Goal: Book appointment/travel/reservation

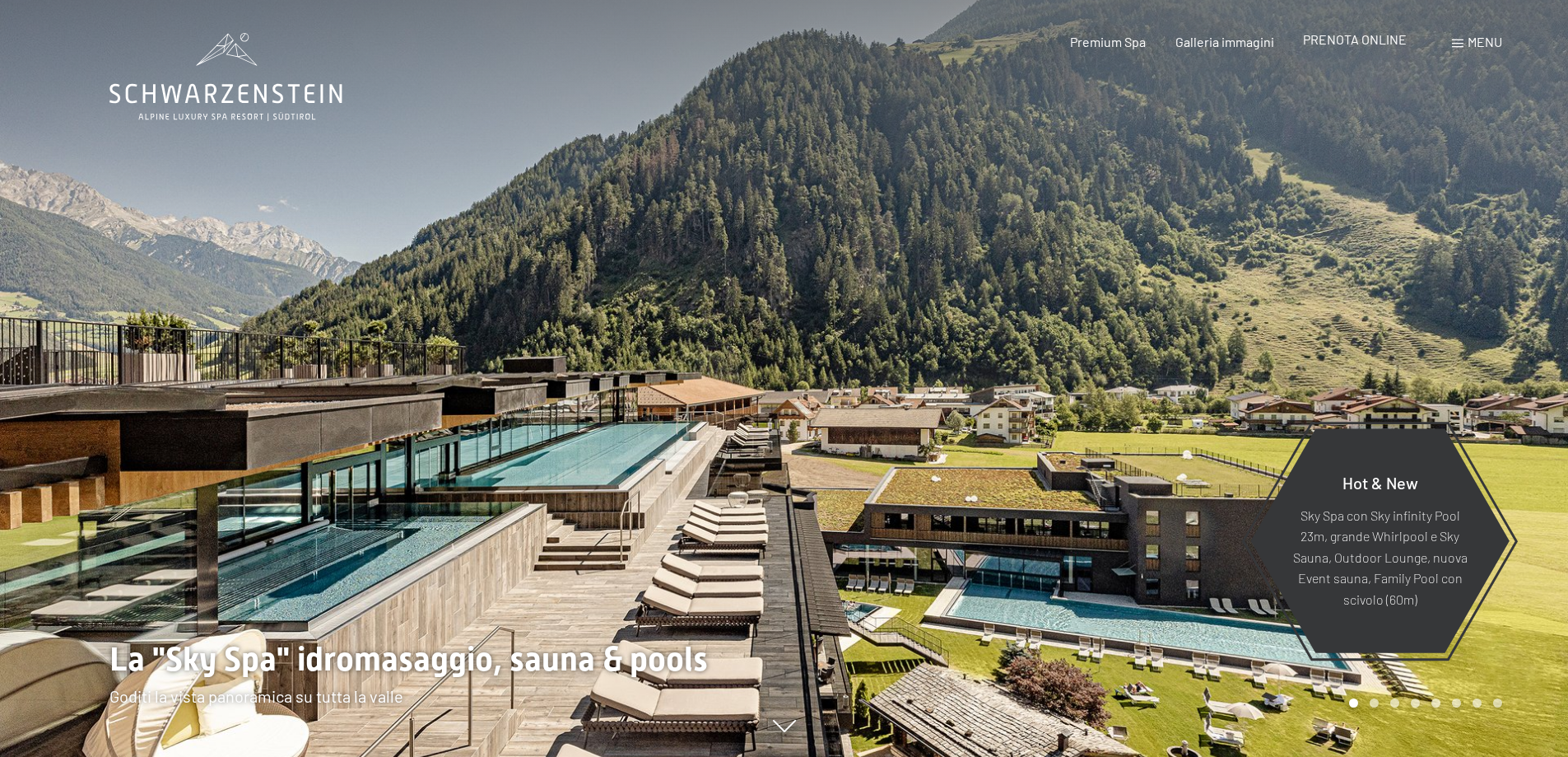
click at [1361, 46] on span "PRENOTA ONLINE" at bounding box center [1355, 39] width 104 height 16
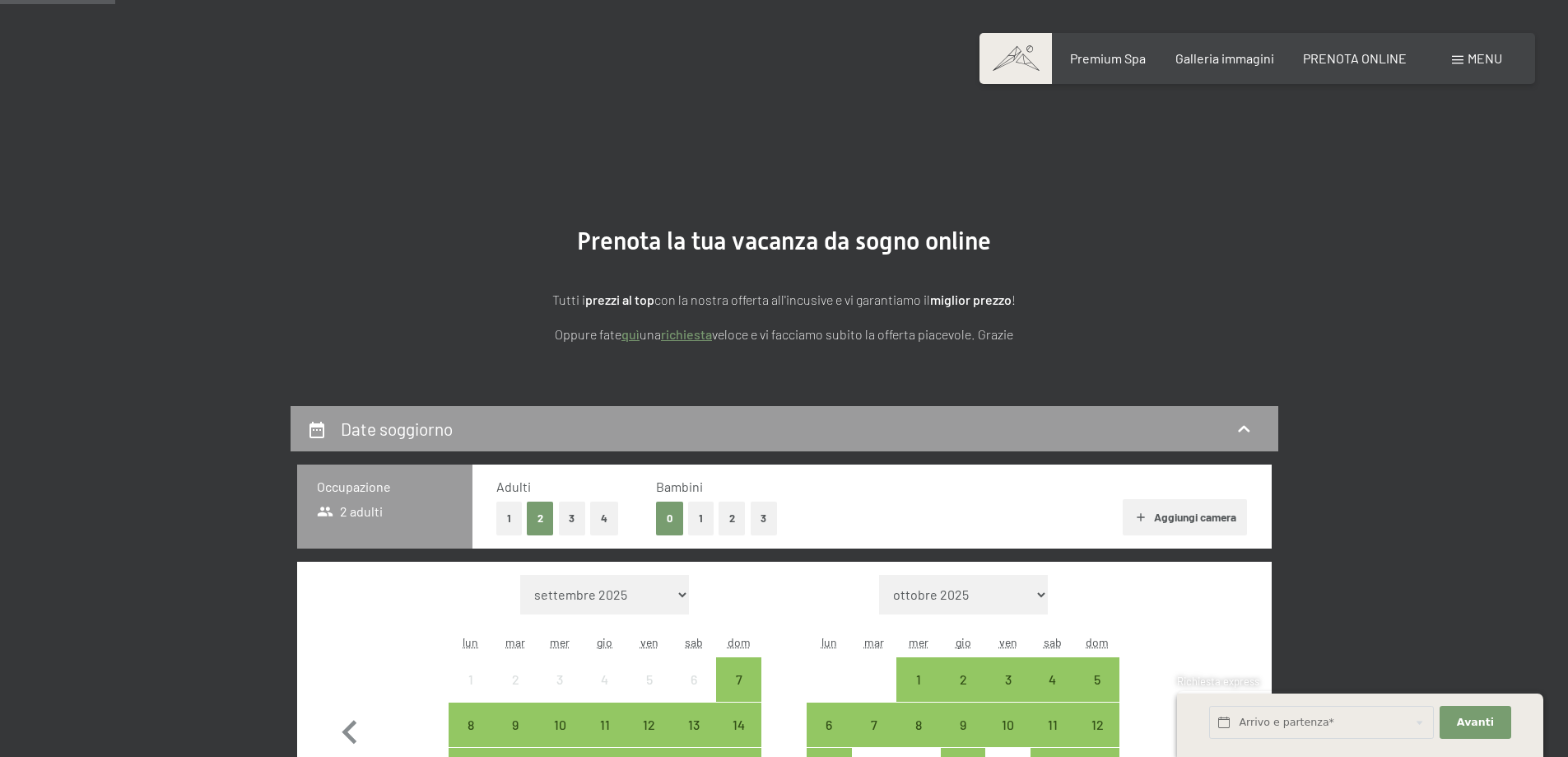
scroll to position [411, 0]
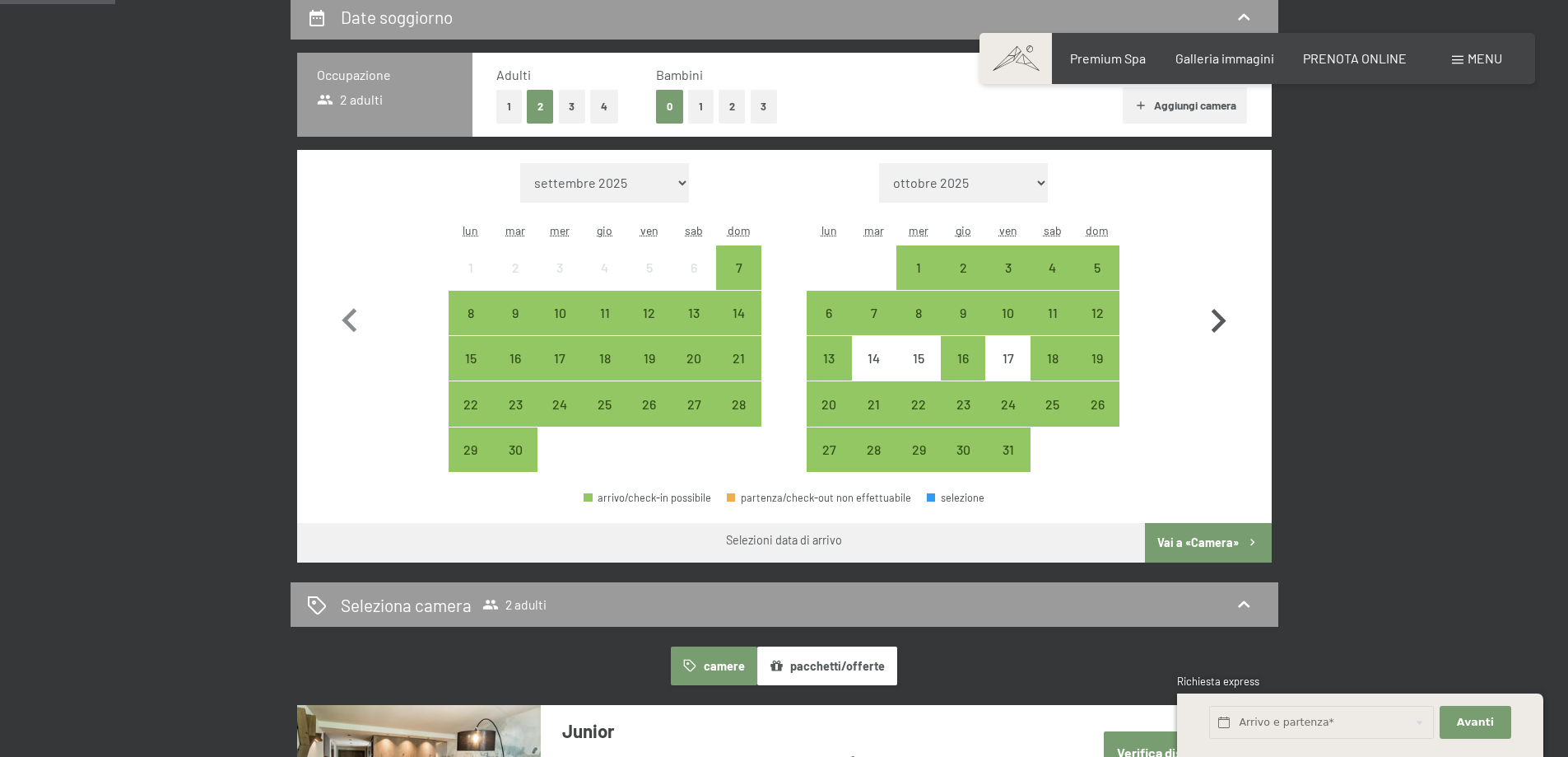
click at [1213, 317] on icon "button" at bounding box center [1218, 321] width 48 height 48
select select "[DATE]"
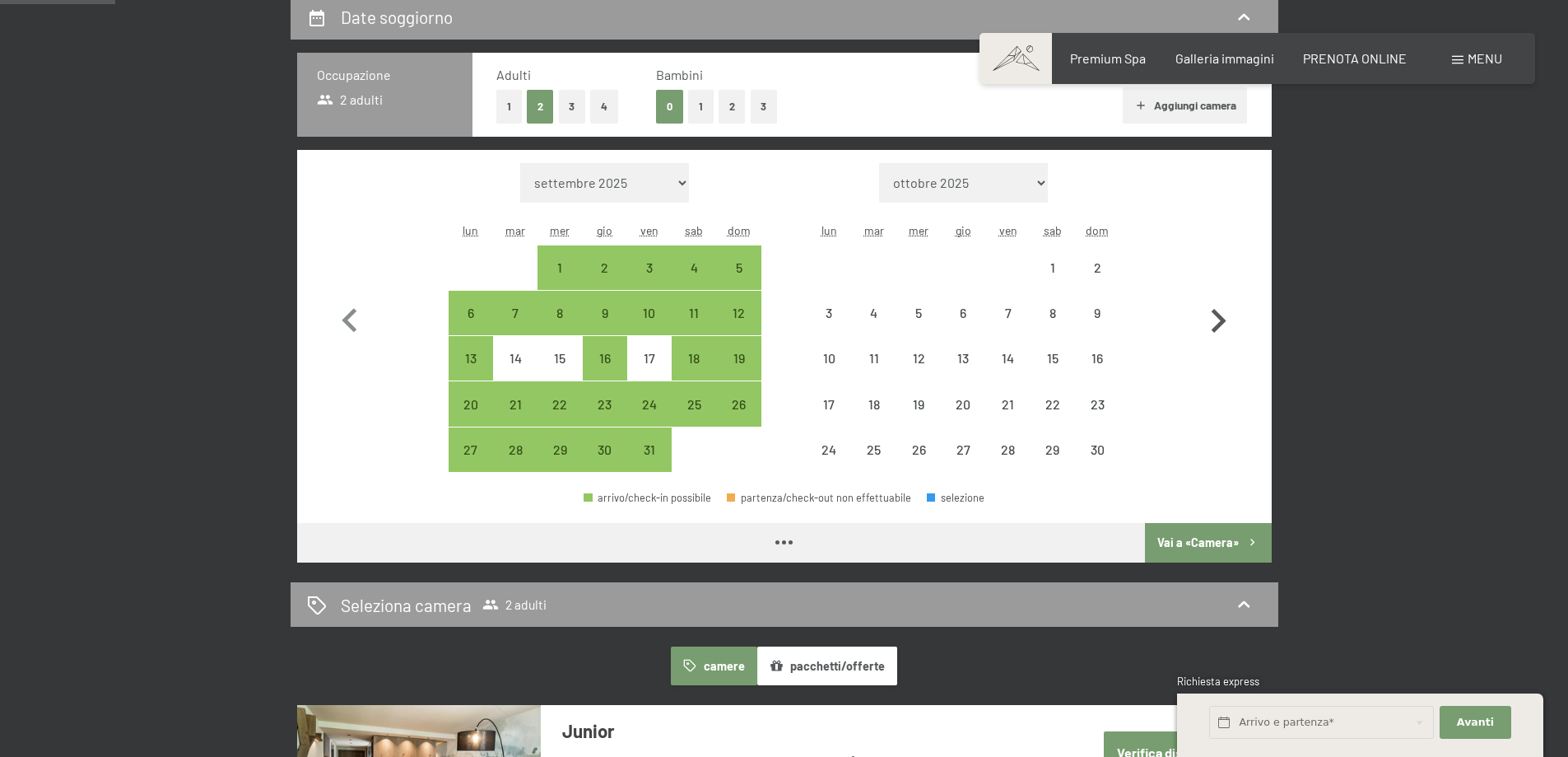
click at [1213, 317] on icon "button" at bounding box center [1218, 321] width 48 height 48
select select "[DATE]"
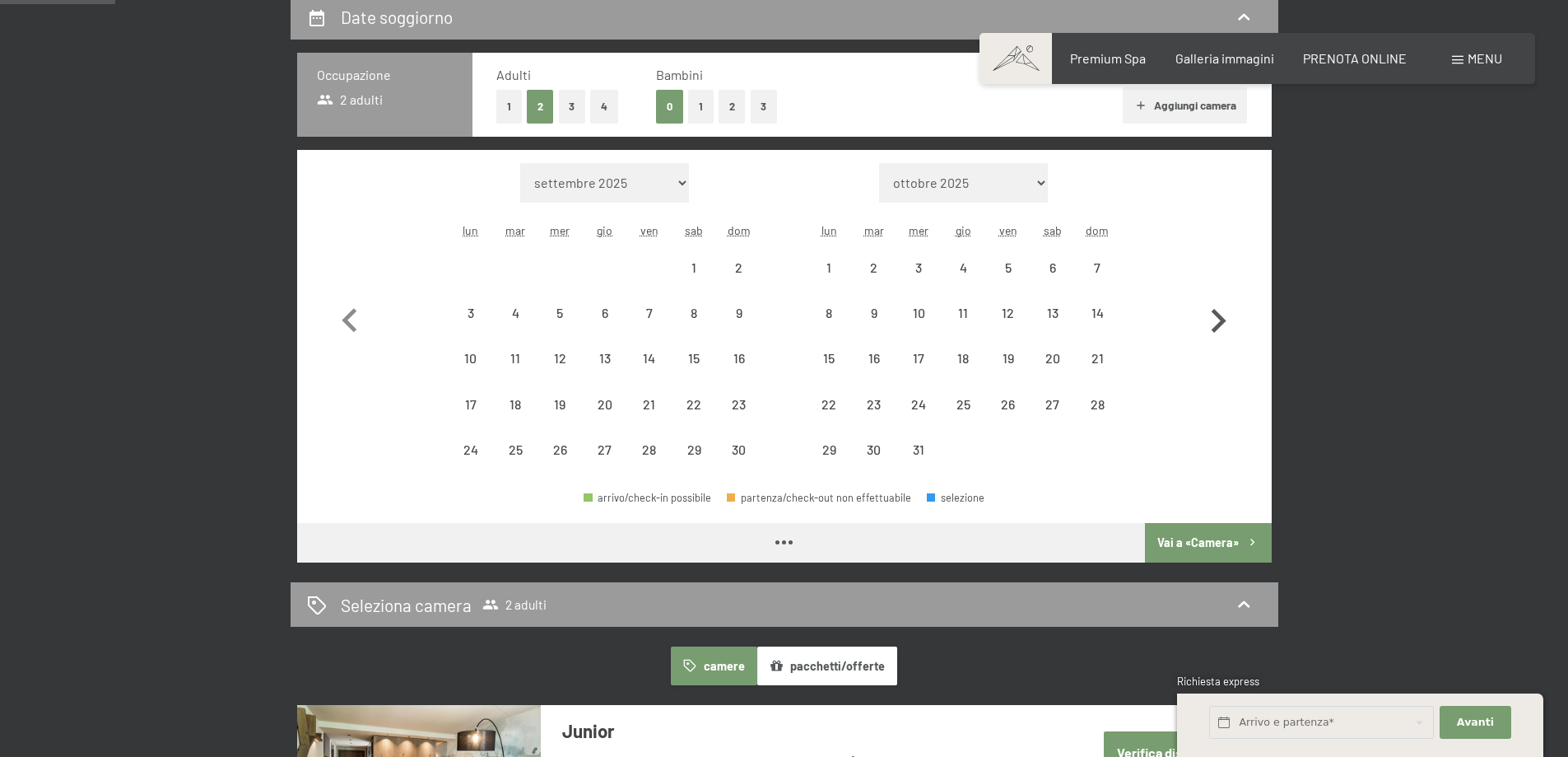
select select "[DATE]"
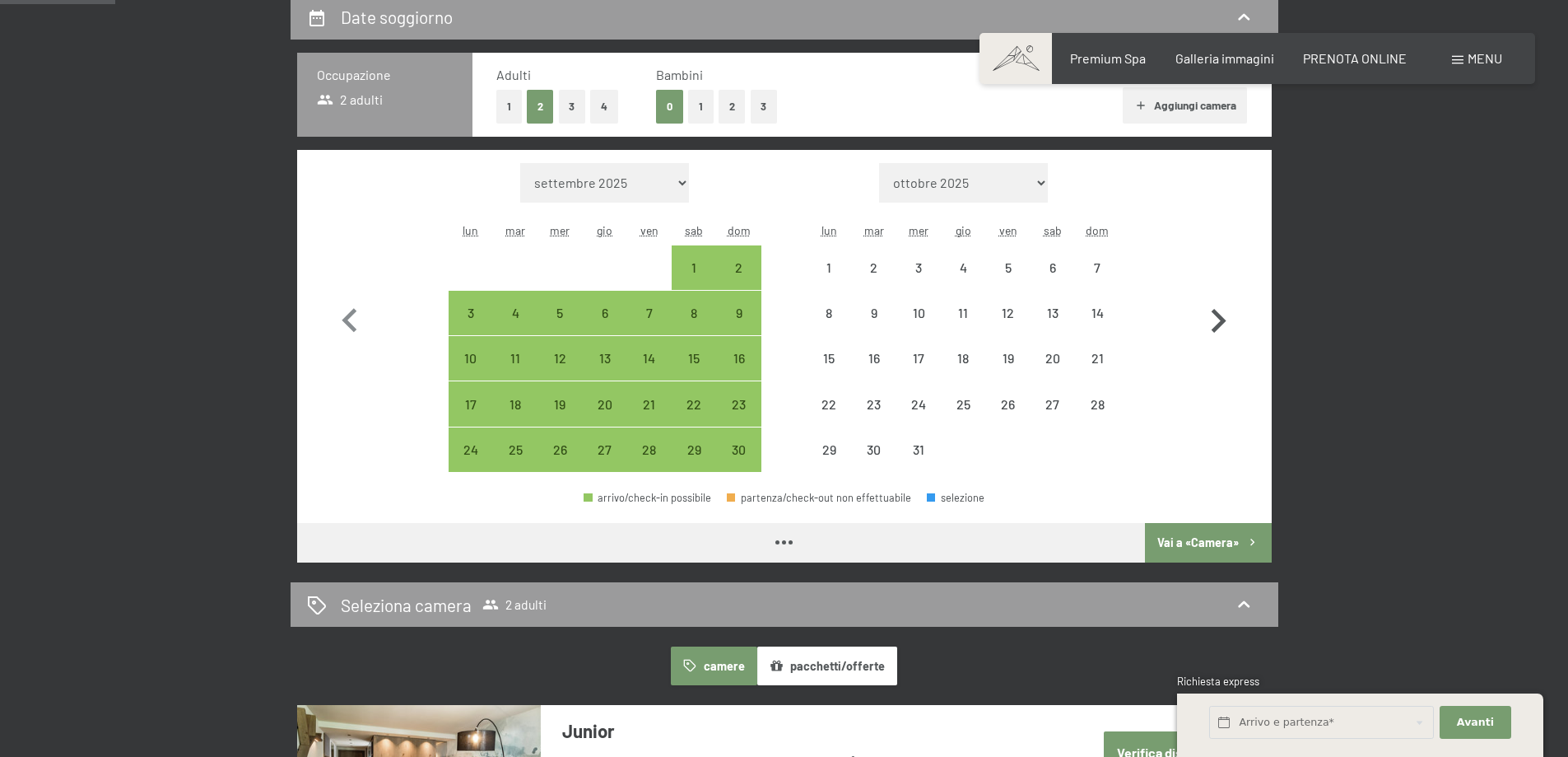
select select "[DATE]"
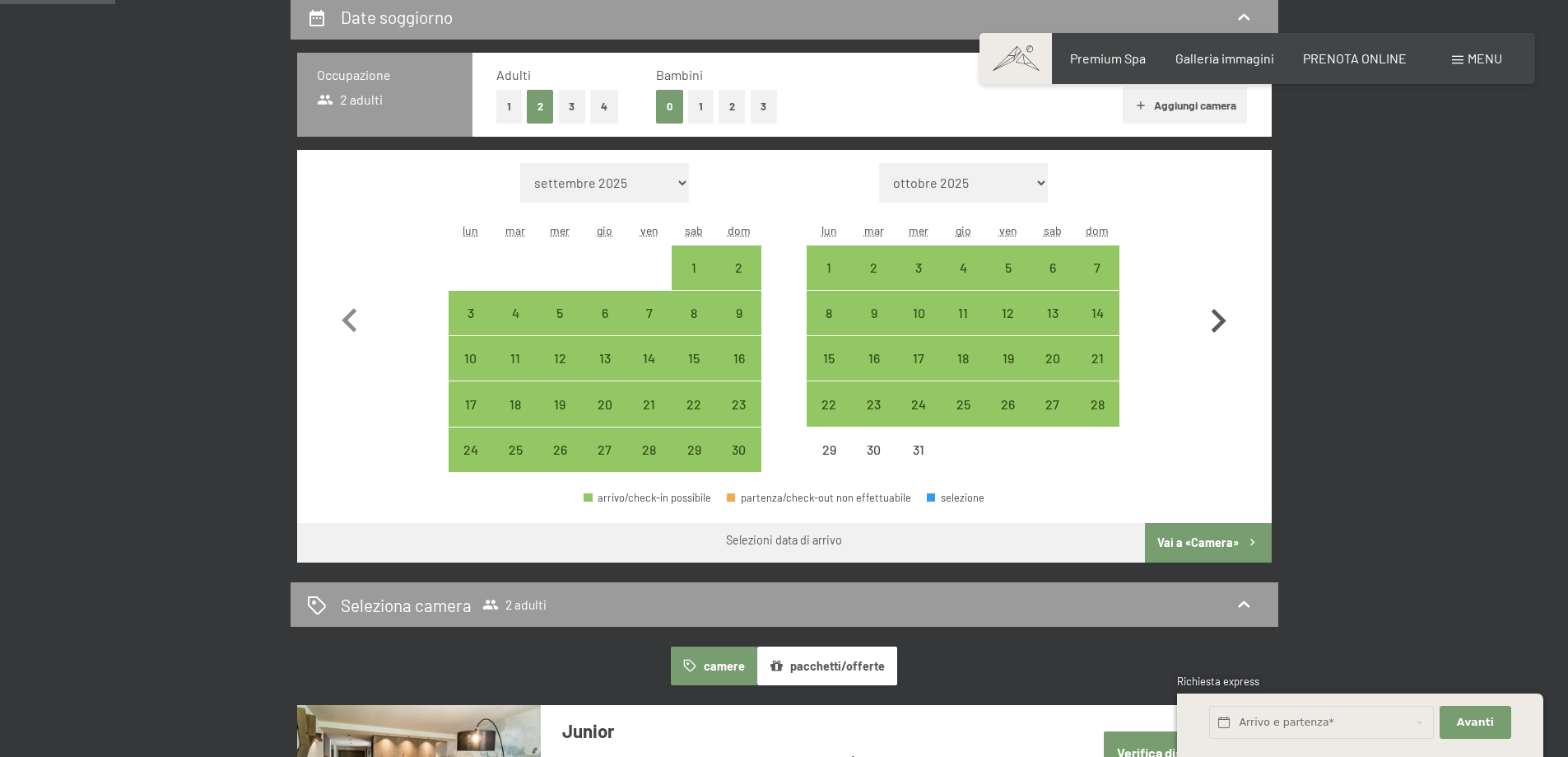
click at [1220, 317] on icon "button" at bounding box center [1219, 320] width 15 height 24
select select "[DATE]"
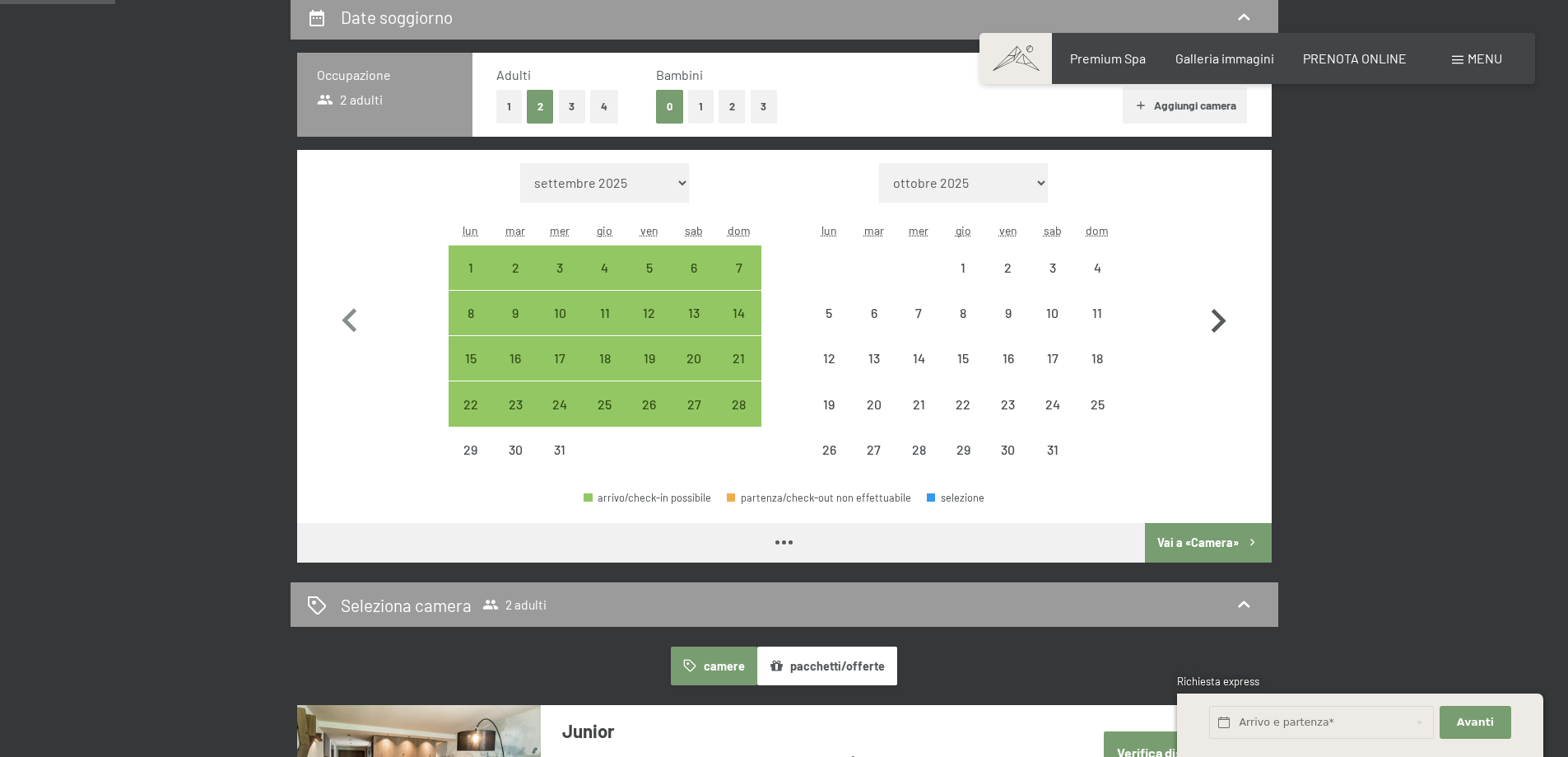
select select "[DATE]"
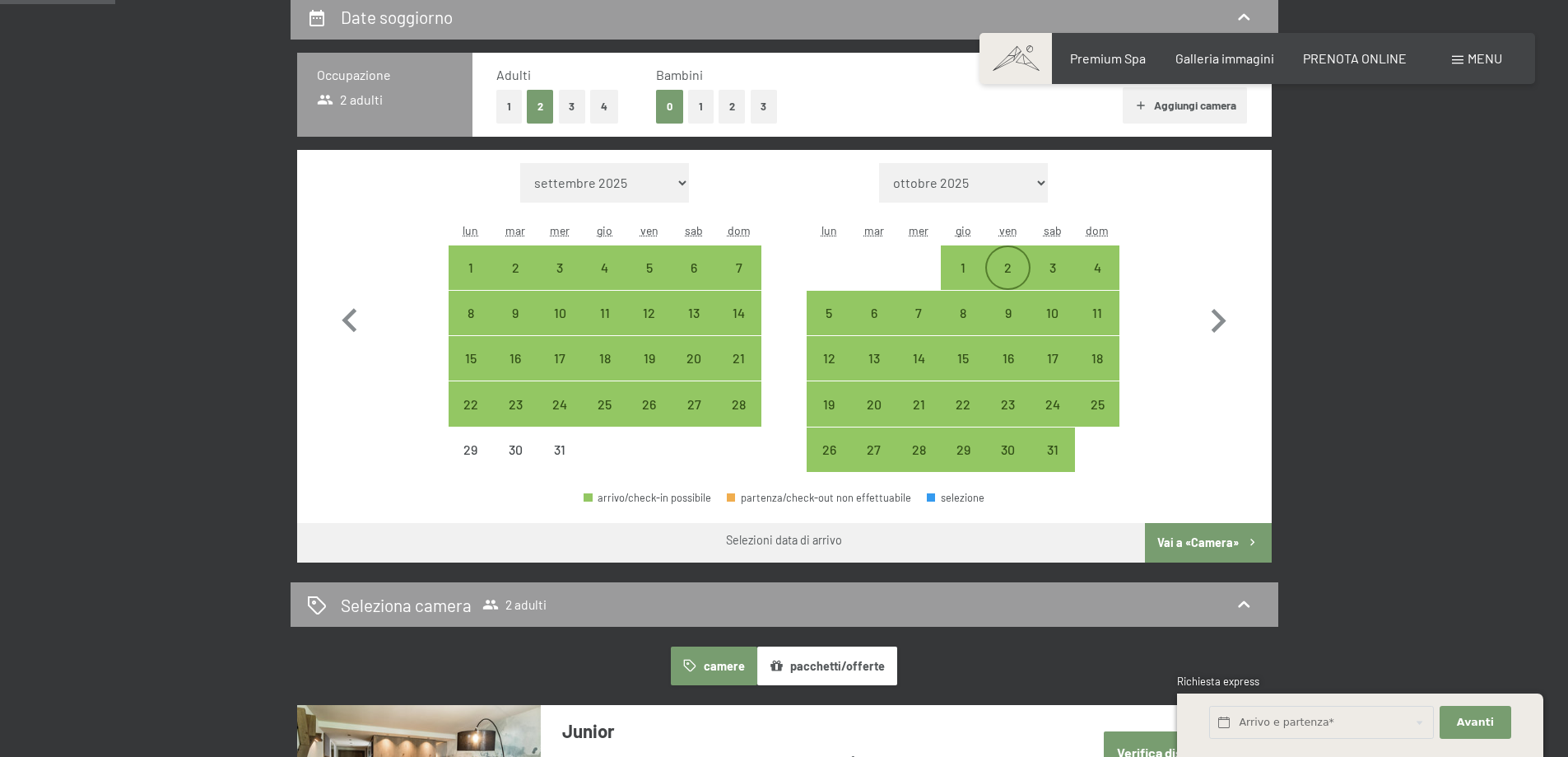
click at [1004, 251] on div "2" at bounding box center [1007, 267] width 41 height 41
select select "[DATE]"
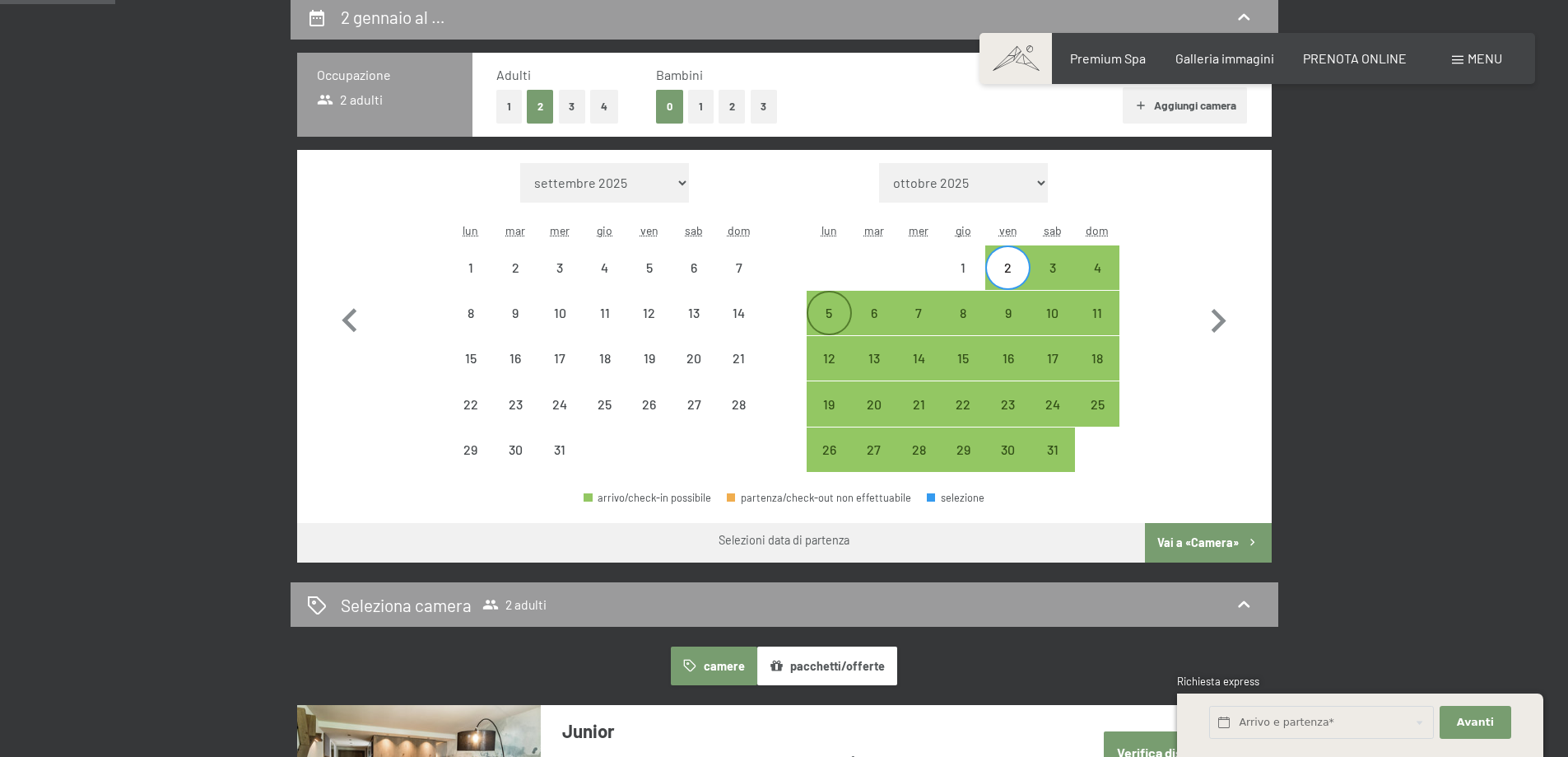
click at [817, 302] on div "5" at bounding box center [829, 312] width 41 height 41
select select "[DATE]"
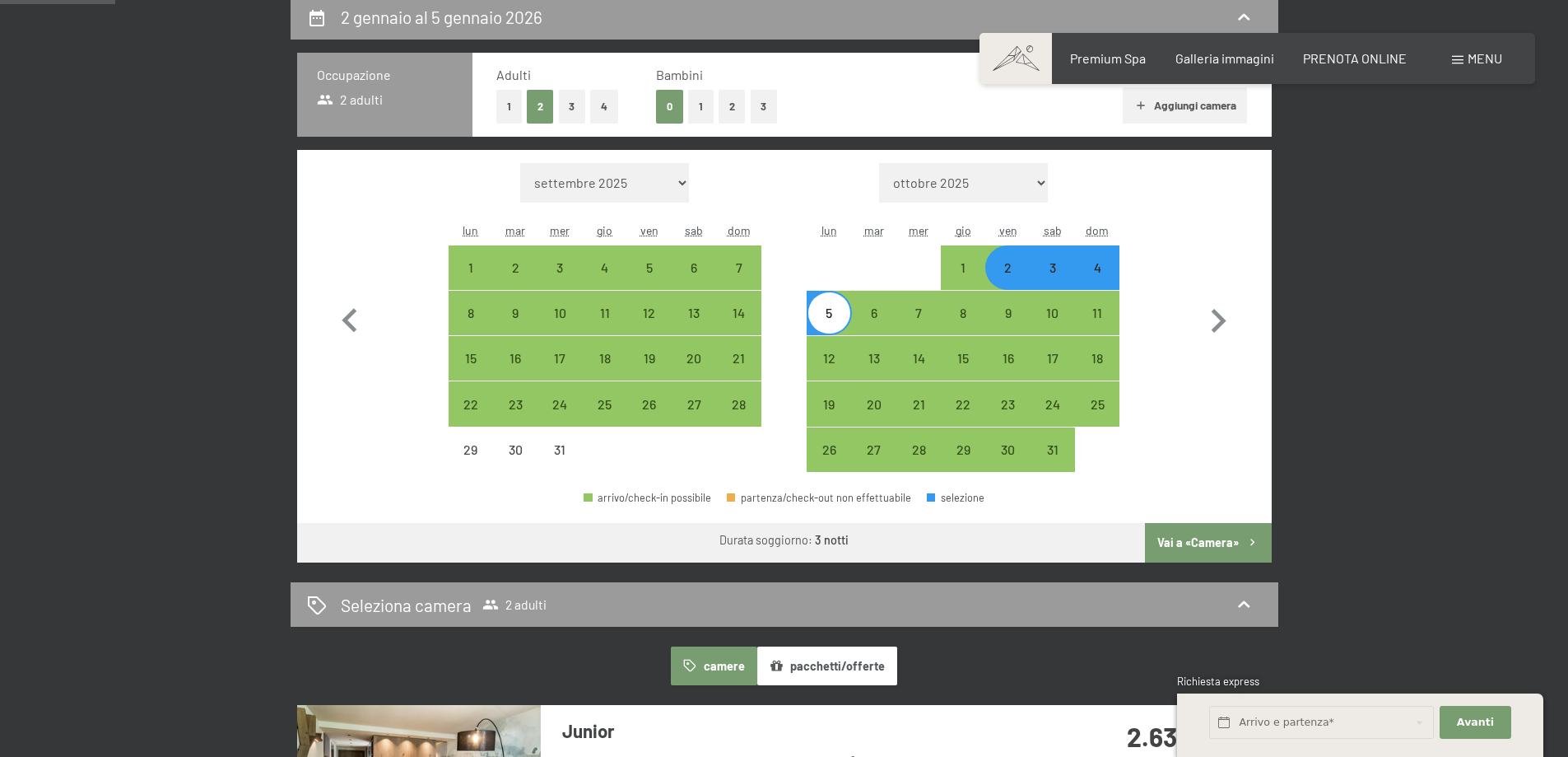
click at [707, 118] on button "1" at bounding box center [701, 107] width 25 height 33
select select "[DATE]"
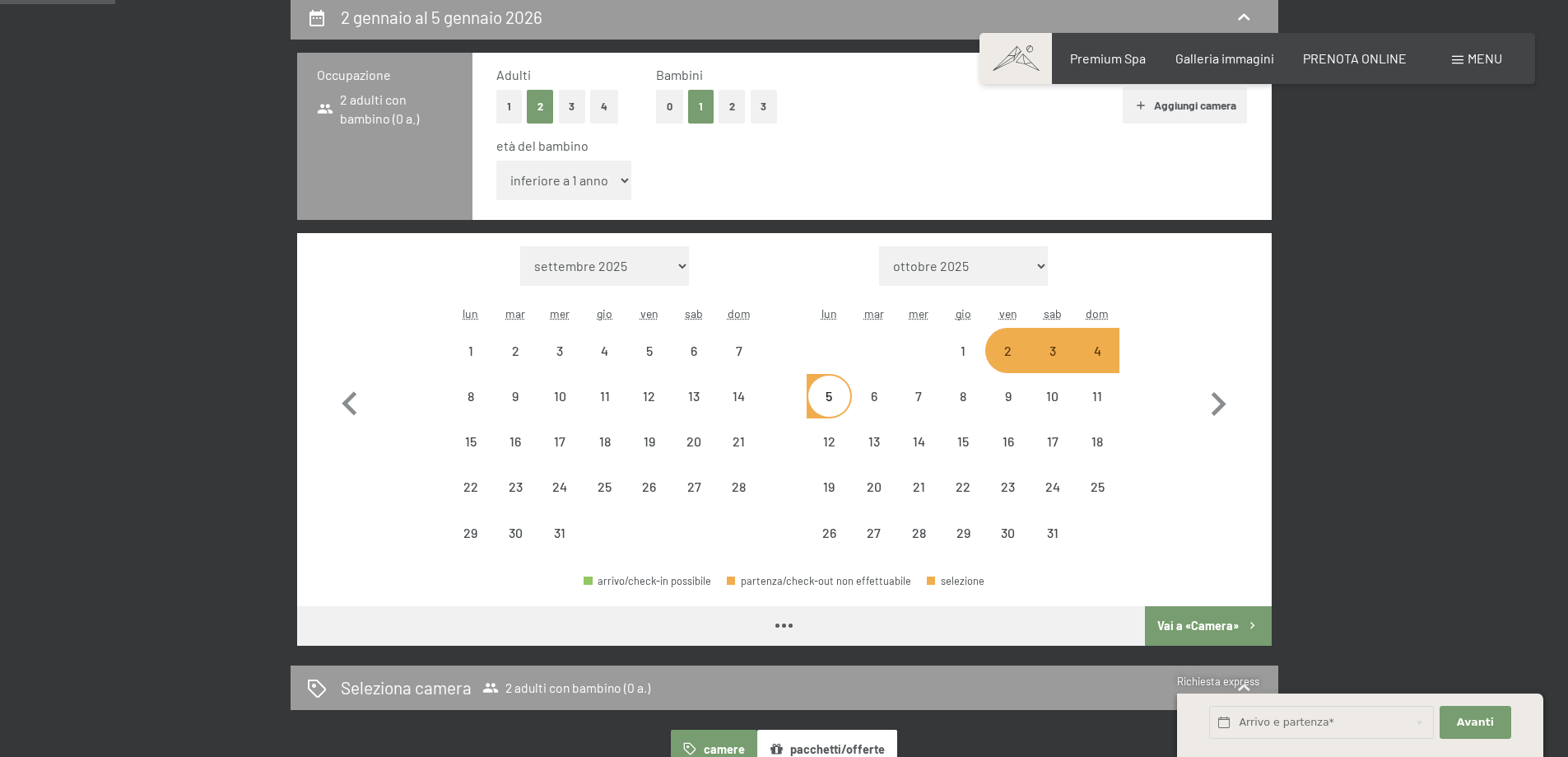
select select "[DATE]"
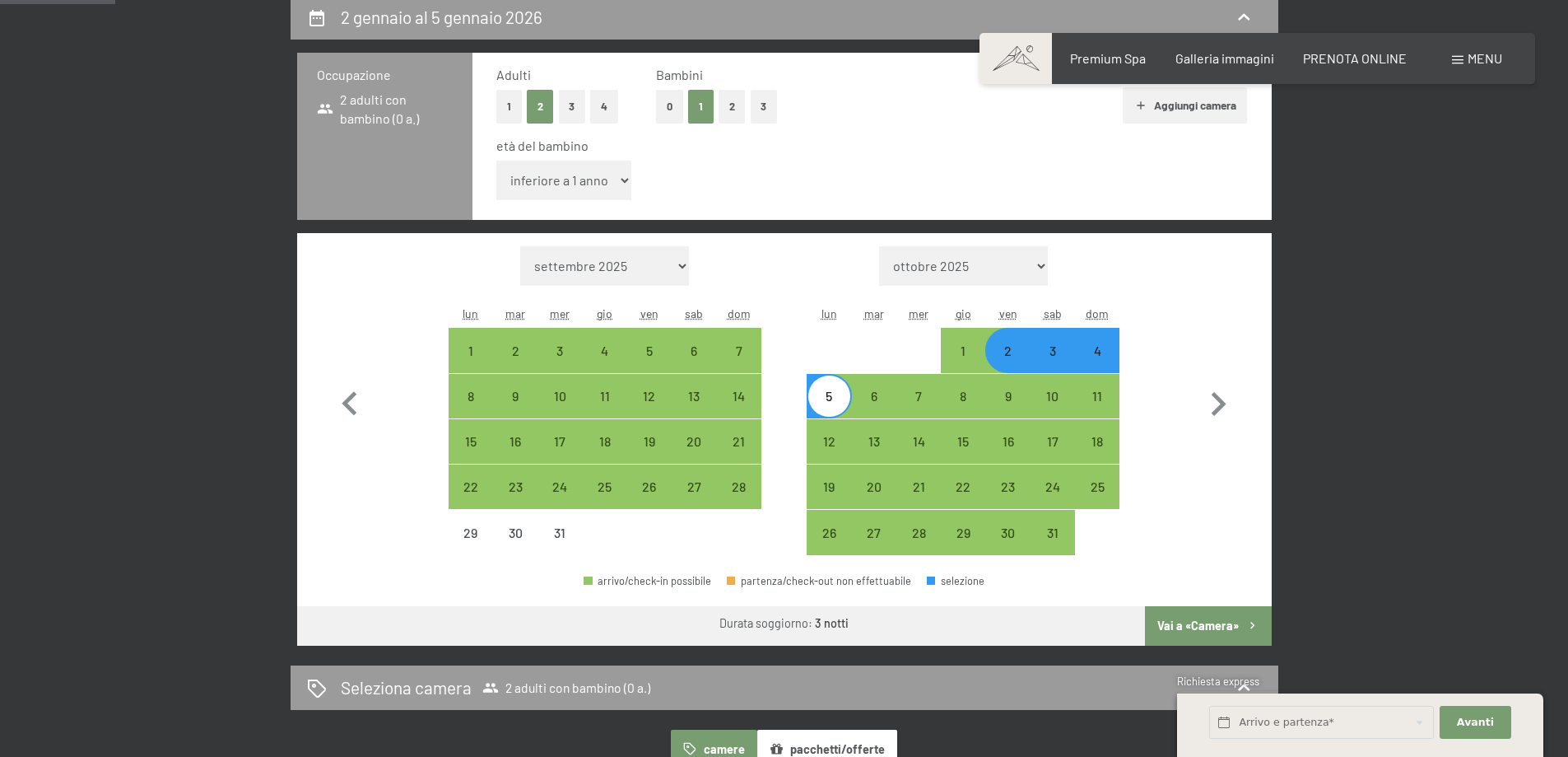
click at [554, 183] on select "inferiore a 1 anno 1 anno 2 anni 3 anni 4 anni 5 anni 6 anni 7 anni 8 anni 9 an…" at bounding box center [564, 180] width 136 height 39
select select "15"
click at [496, 161] on select "inferiore a 1 anno 1 anno 2 anni 3 anni 4 anni 5 anni 6 anni 7 anni 8 anni 9 an…" at bounding box center [564, 180] width 136 height 39
select select "[DATE]"
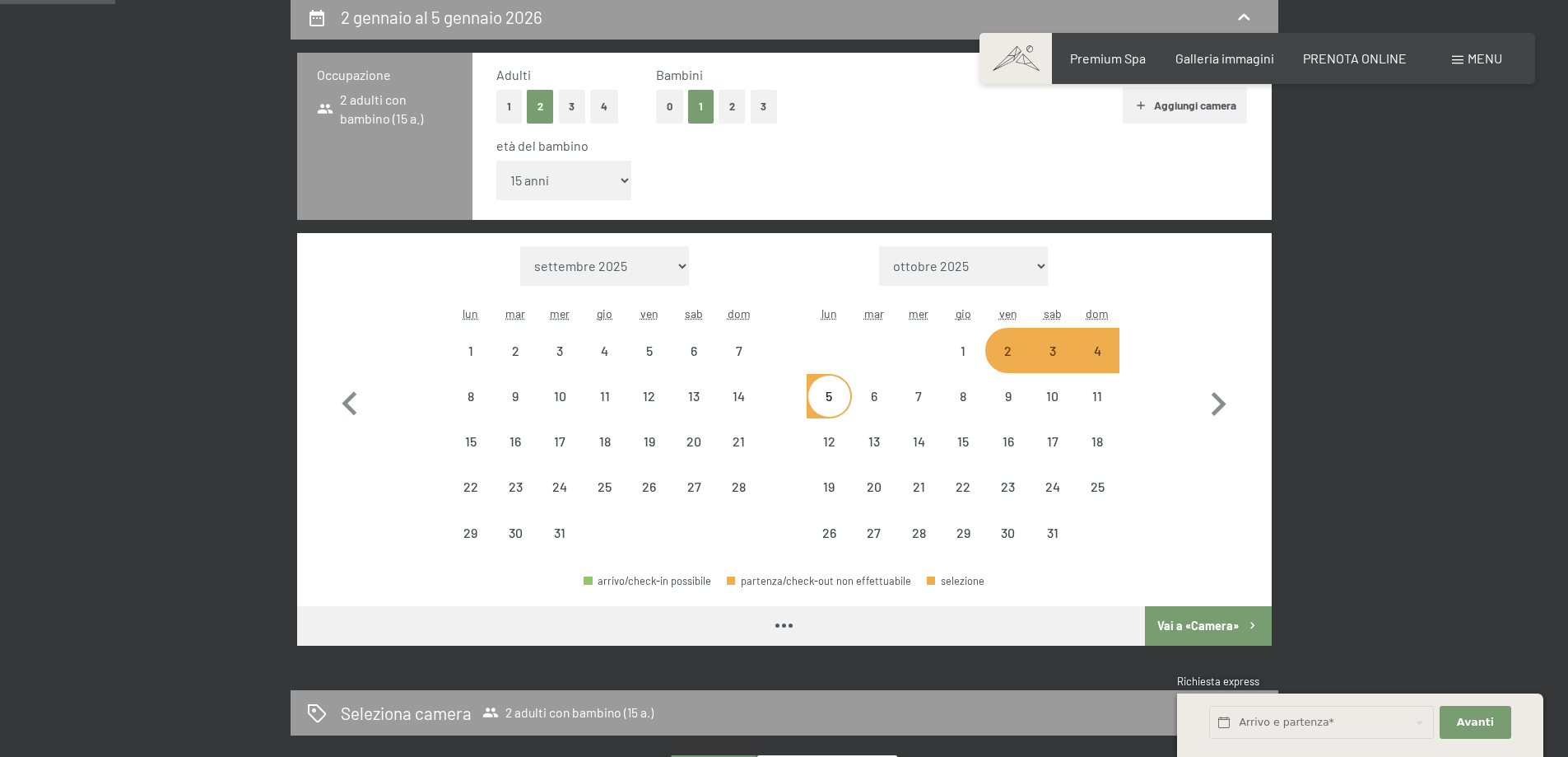
select select "[DATE]"
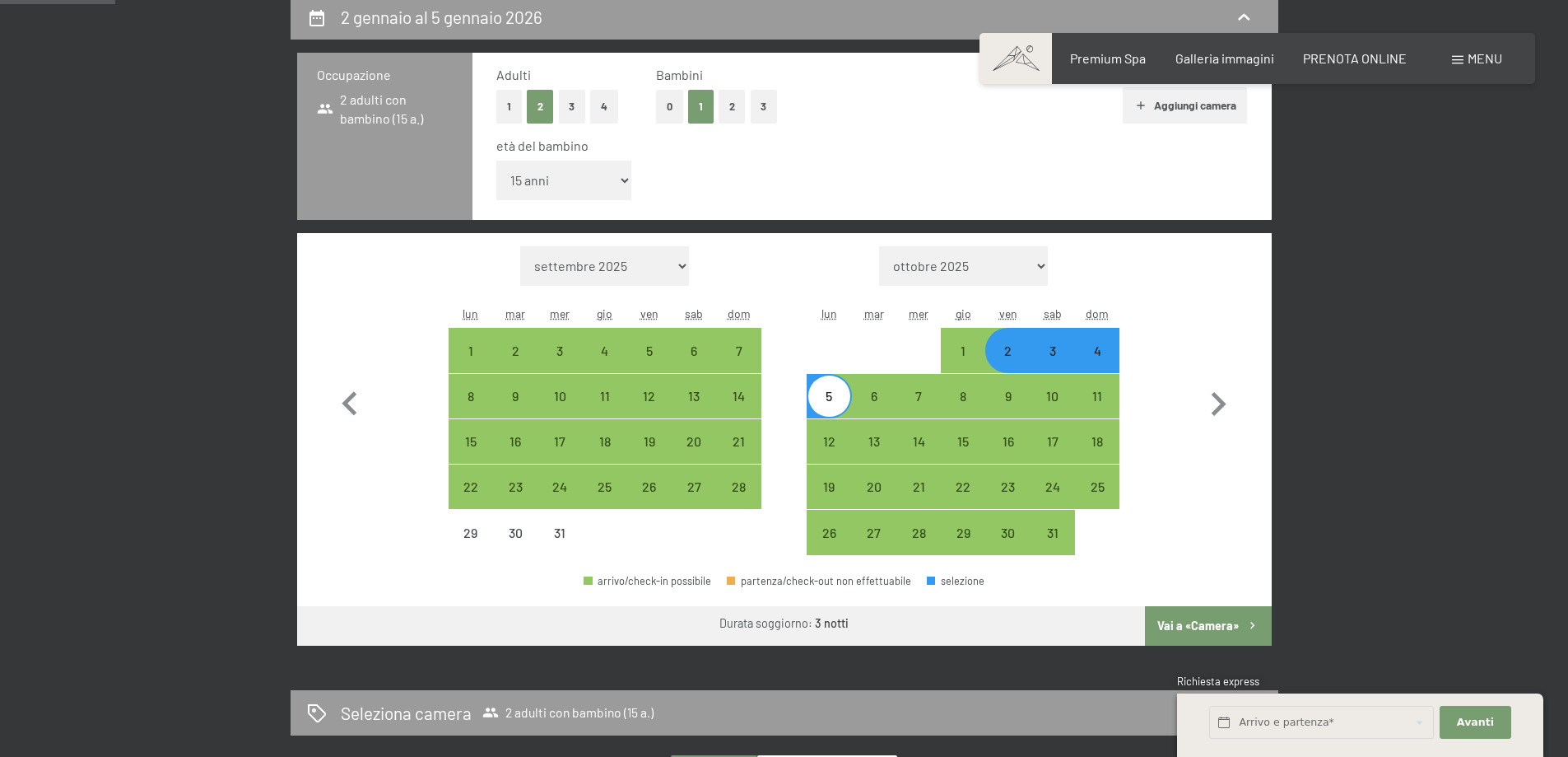
click at [1183, 618] on button "Vai a «Camera»" at bounding box center [1207, 626] width 126 height 39
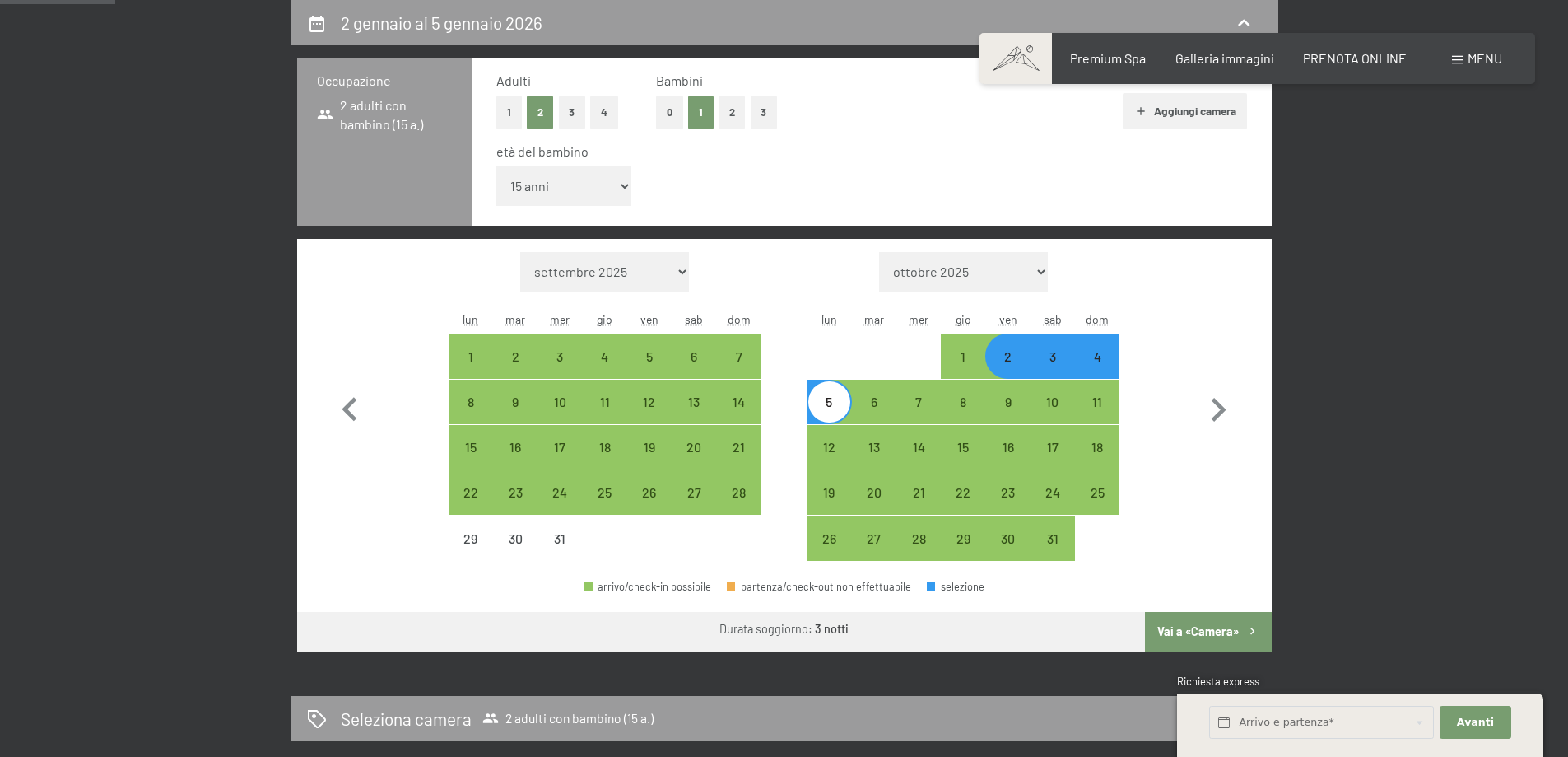
select select "[DATE]"
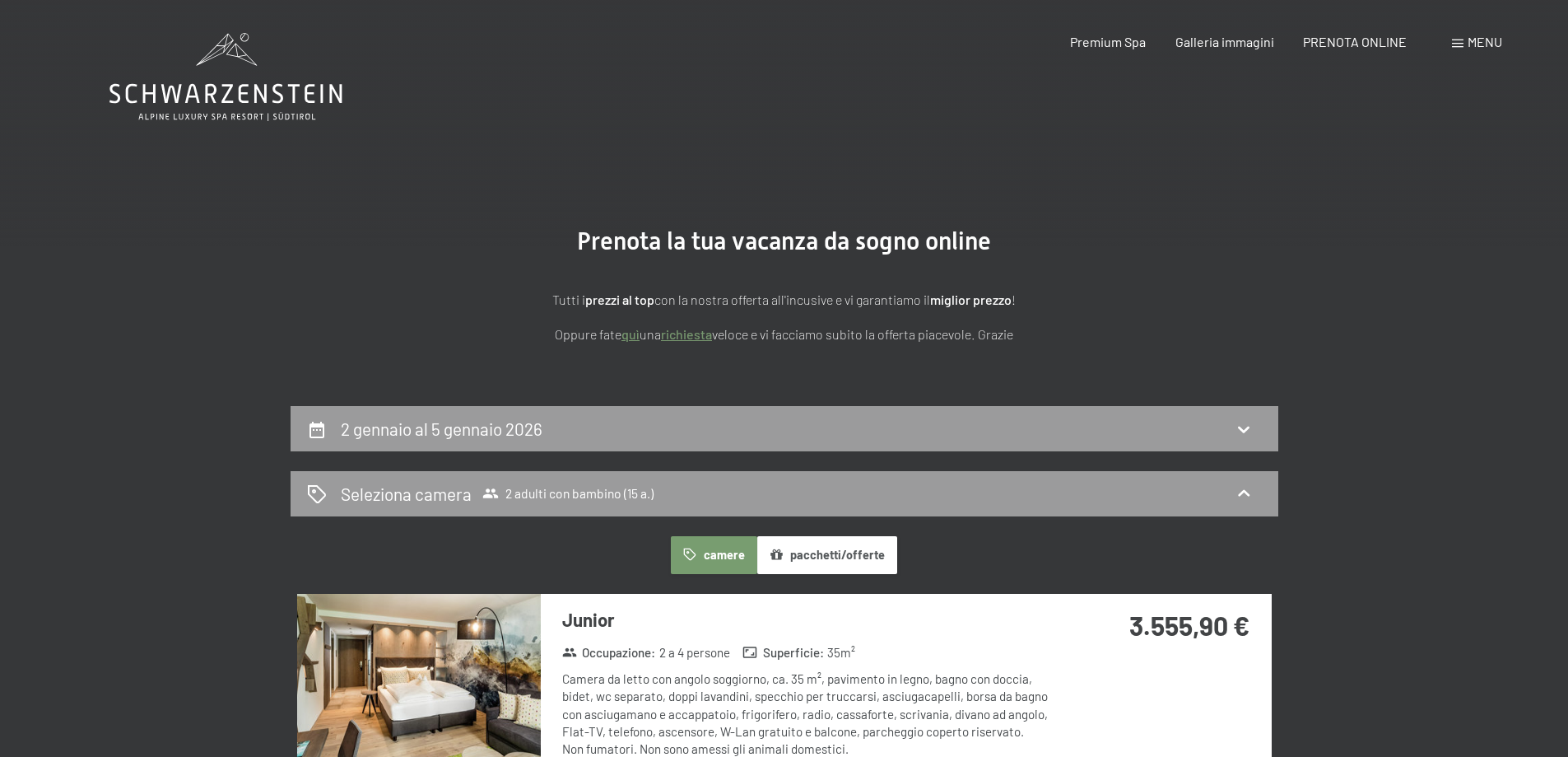
scroll to position [411, 0]
